Goal: Task Accomplishment & Management: Use online tool/utility

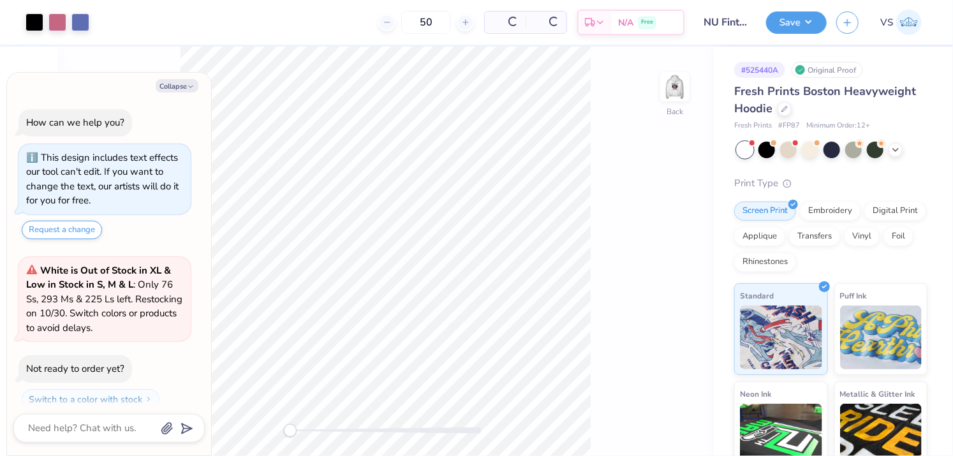
scroll to position [35, 0]
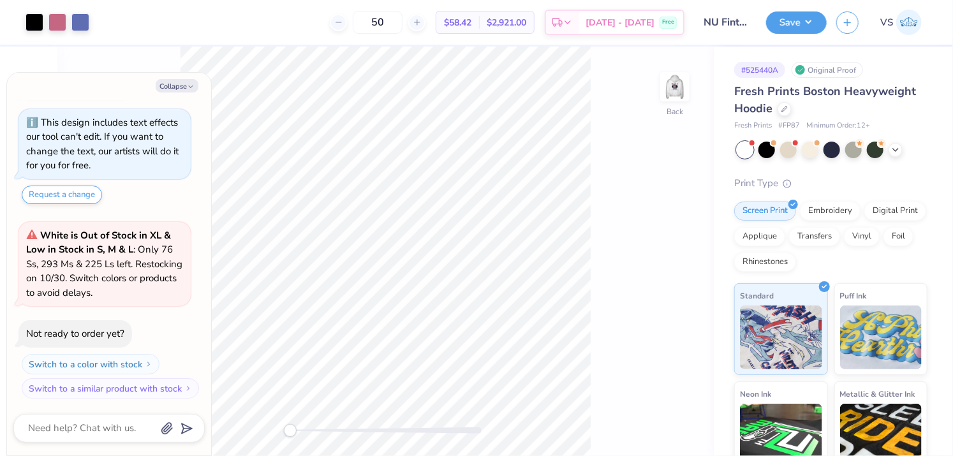
click at [187, 79] on div "Collapse" at bounding box center [108, 85] width 191 height 13
click at [186, 84] on button "Collapse" at bounding box center [177, 85] width 43 height 13
type textarea "x"
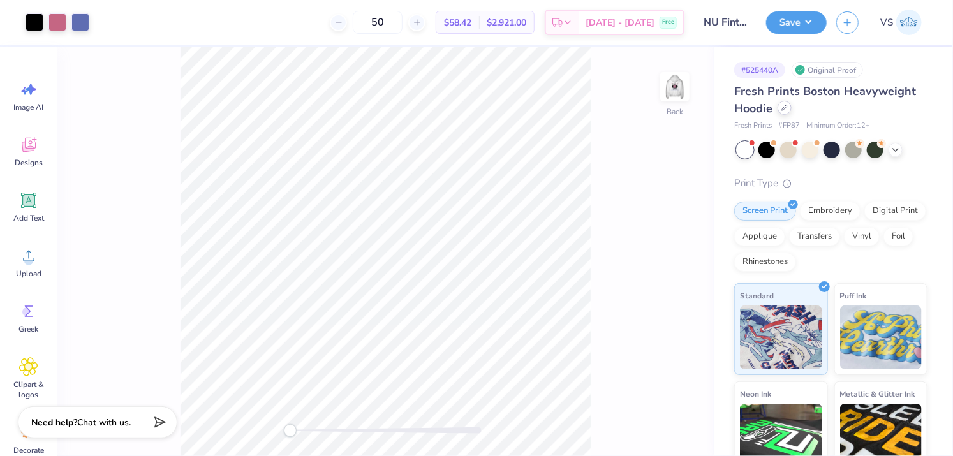
click at [787, 112] on div at bounding box center [784, 108] width 14 height 14
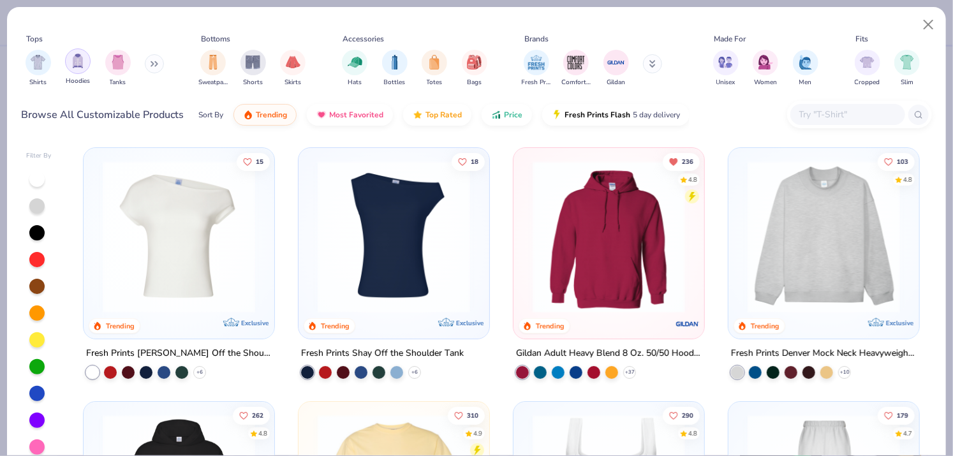
click at [78, 62] on img "filter for Hoodies" at bounding box center [78, 61] width 14 height 15
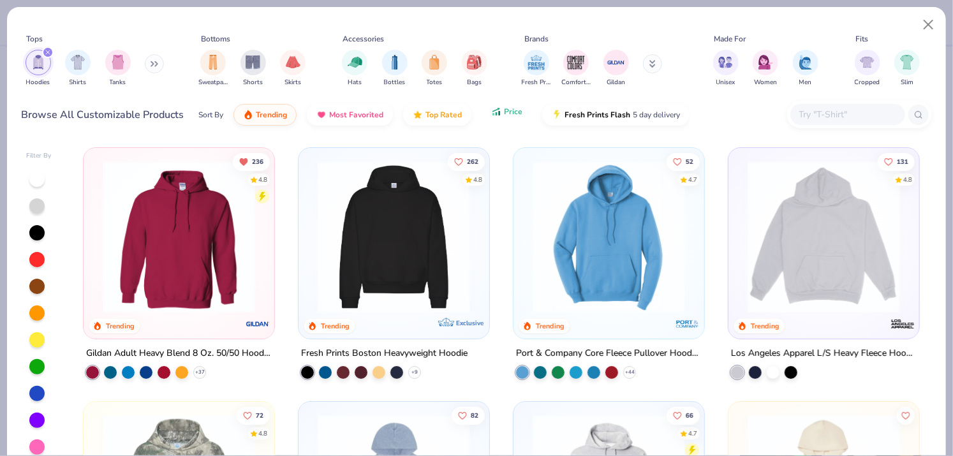
click at [504, 117] on button "Price" at bounding box center [507, 112] width 50 height 22
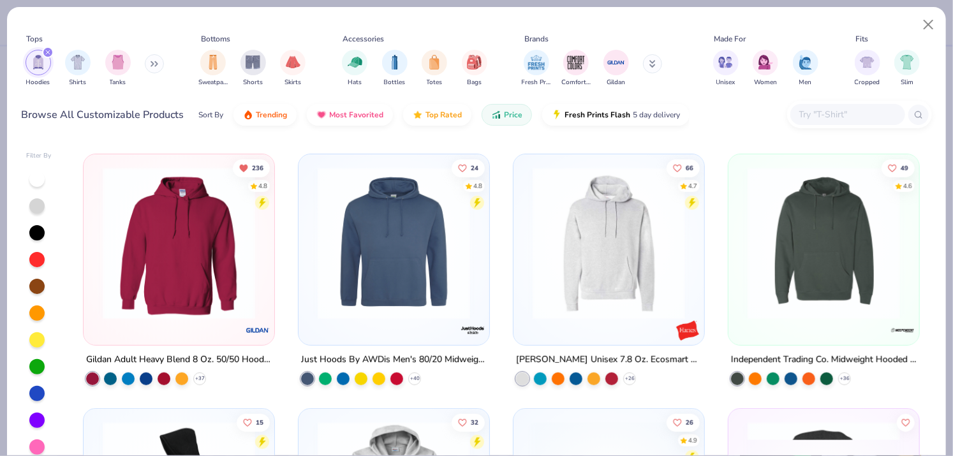
scroll to position [236, 0]
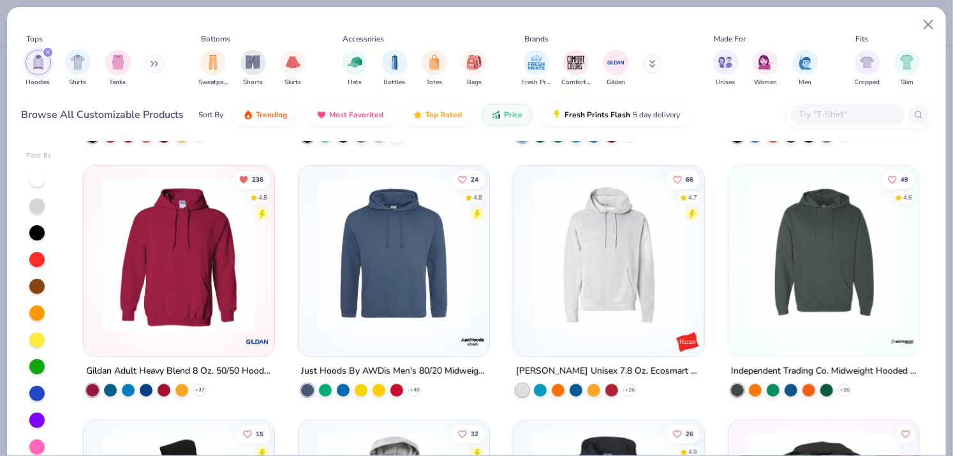
click at [216, 288] on img at bounding box center [178, 255] width 165 height 152
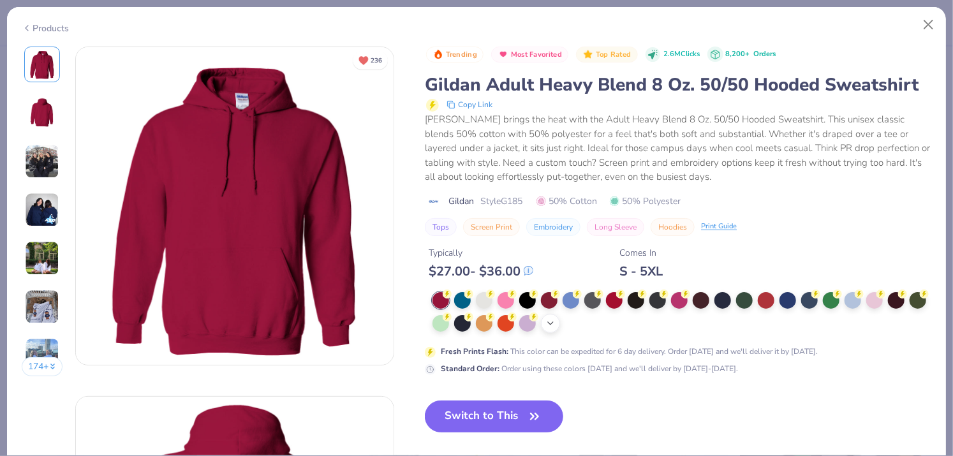
click at [555, 318] on icon at bounding box center [550, 323] width 10 height 10
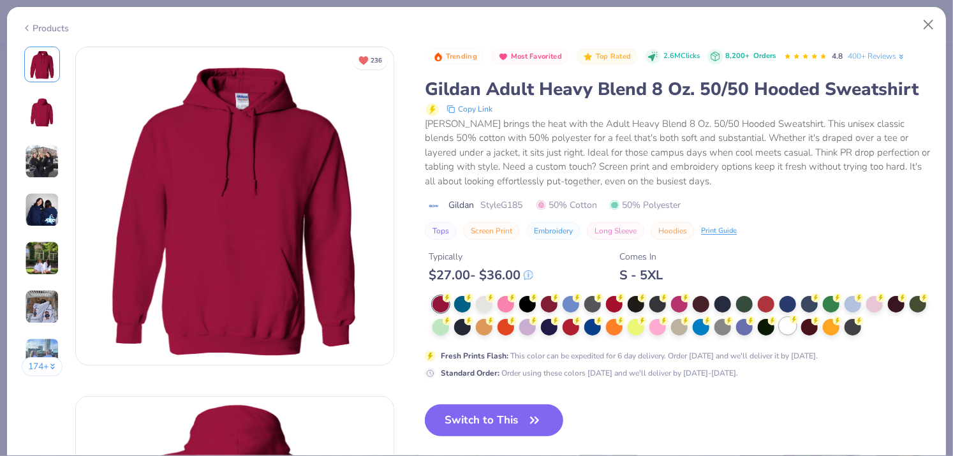
click at [796, 323] on div at bounding box center [787, 326] width 17 height 17
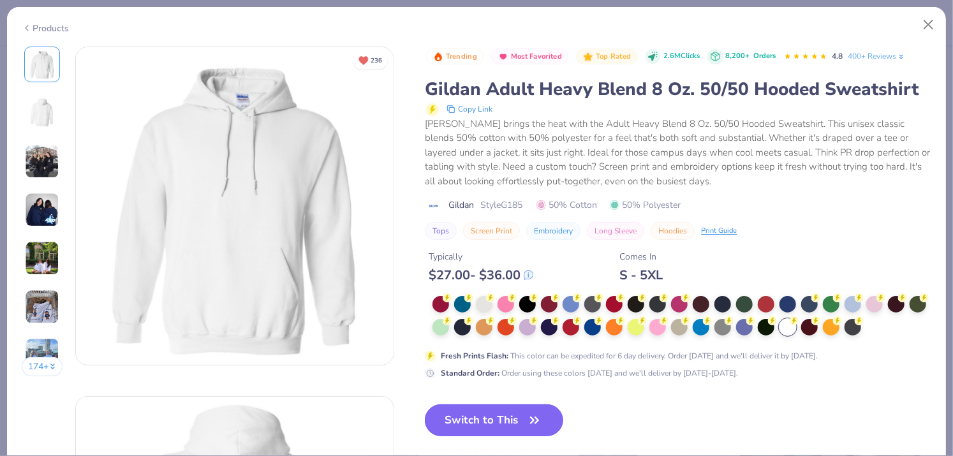
click at [526, 414] on button "Switch to This" at bounding box center [494, 420] width 138 height 32
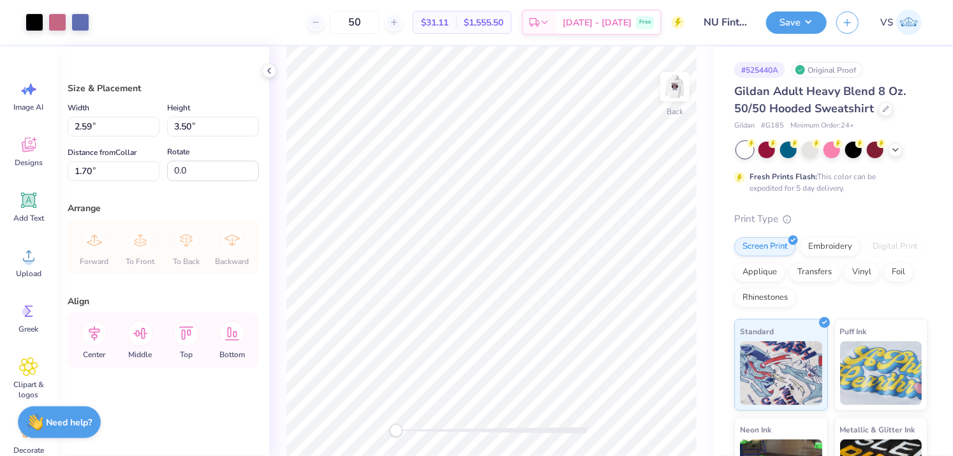
type input "1.83"
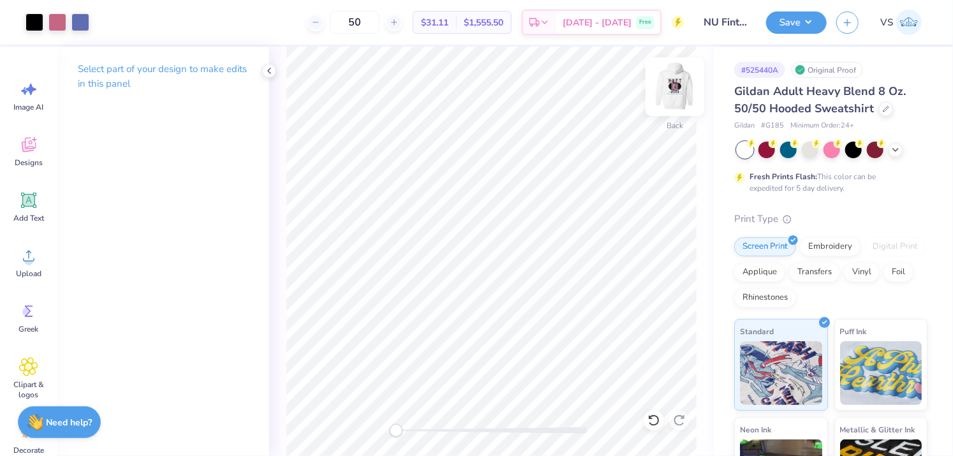
click at [671, 85] on img at bounding box center [674, 86] width 51 height 51
click at [675, 90] on img at bounding box center [674, 86] width 51 height 51
click at [675, 90] on img at bounding box center [675, 87] width 26 height 26
click at [797, 16] on button "Save" at bounding box center [796, 21] width 61 height 22
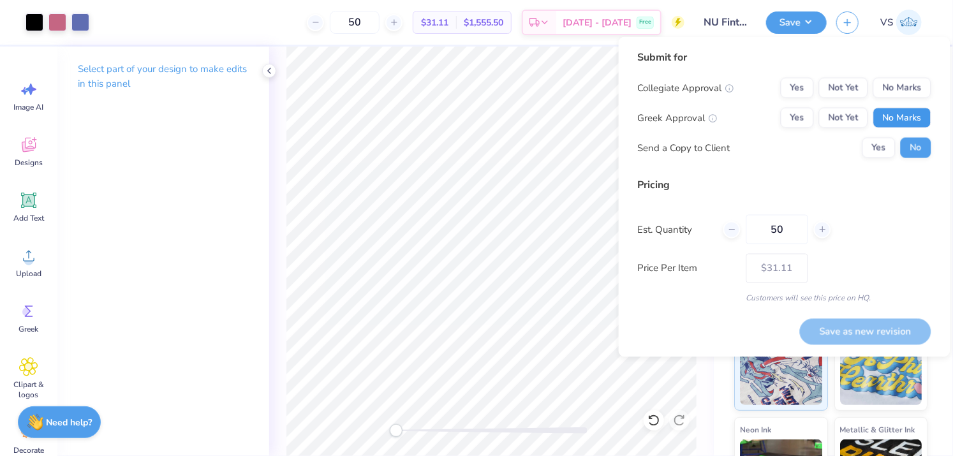
click at [907, 114] on button "No Marks" at bounding box center [902, 118] width 58 height 20
click at [913, 89] on button "No Marks" at bounding box center [902, 88] width 58 height 20
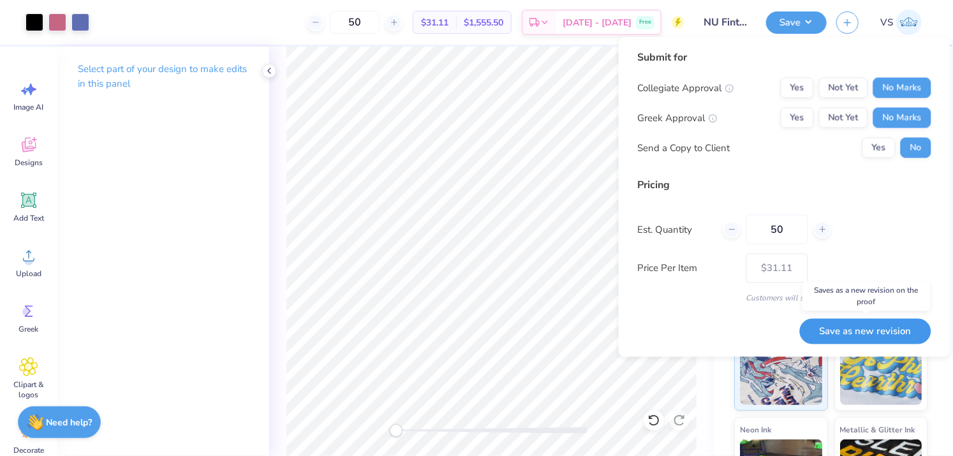
click at [872, 329] on button "Save as new revision" at bounding box center [865, 331] width 131 height 26
type input "$31.11"
